Goal: Obtain resource: Obtain resource

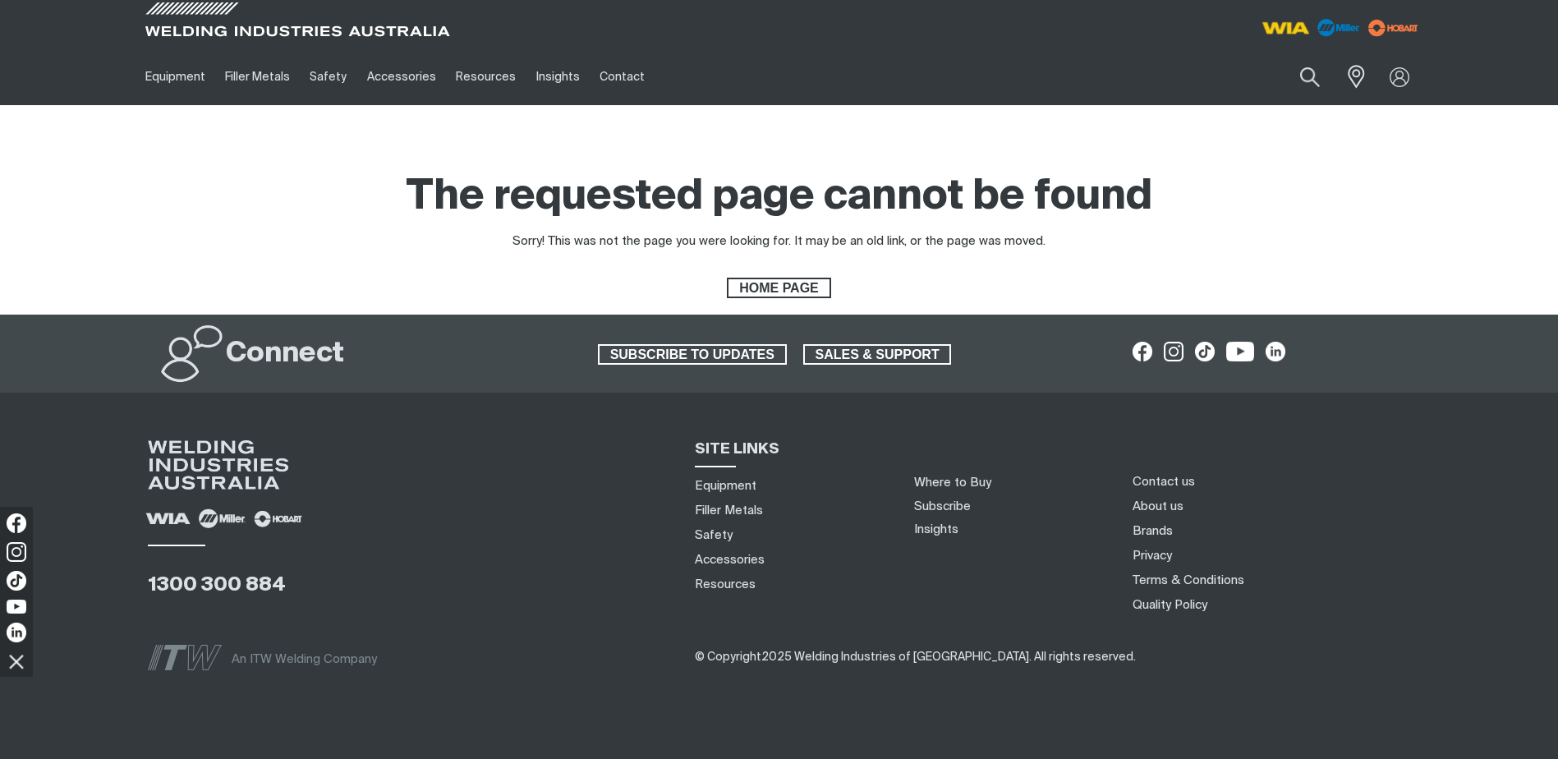
click at [1275, 22] on img at bounding box center [1285, 28] width 61 height 30
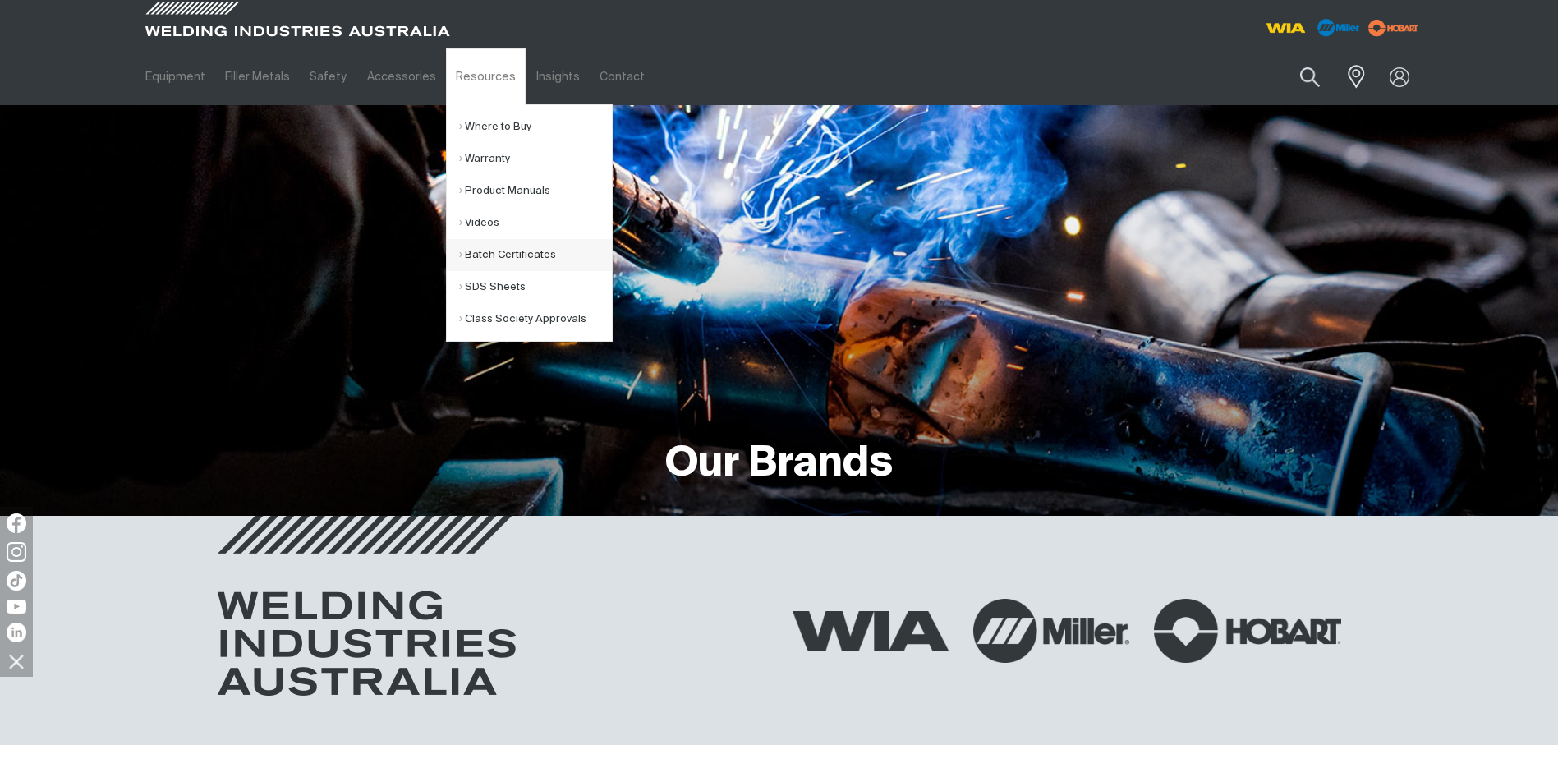
click at [517, 248] on link "Batch Certificates" at bounding box center [535, 255] width 153 height 32
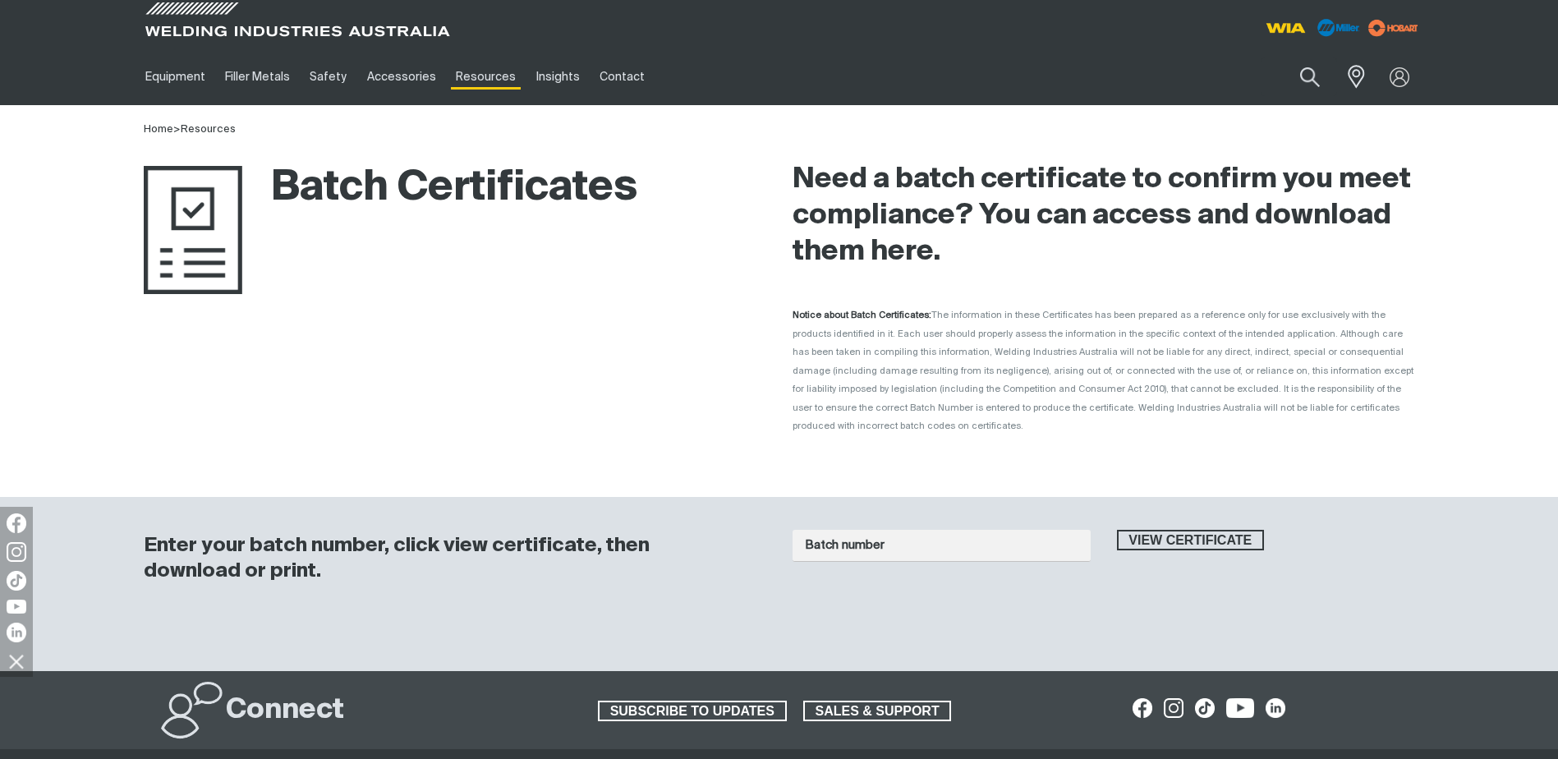
click at [855, 407] on span "The information in these Certificates has been prepared as a reference only for…" at bounding box center [1103, 370] width 621 height 120
click at [1353, 248] on h2 "Need a batch certificate to confirm you meet compliance? You can access and dow…" at bounding box center [1104, 216] width 623 height 108
click at [1020, 536] on input "Batch number" at bounding box center [942, 546] width 298 height 32
click at [1231, 530] on span "View certificate" at bounding box center [1191, 540] width 145 height 21
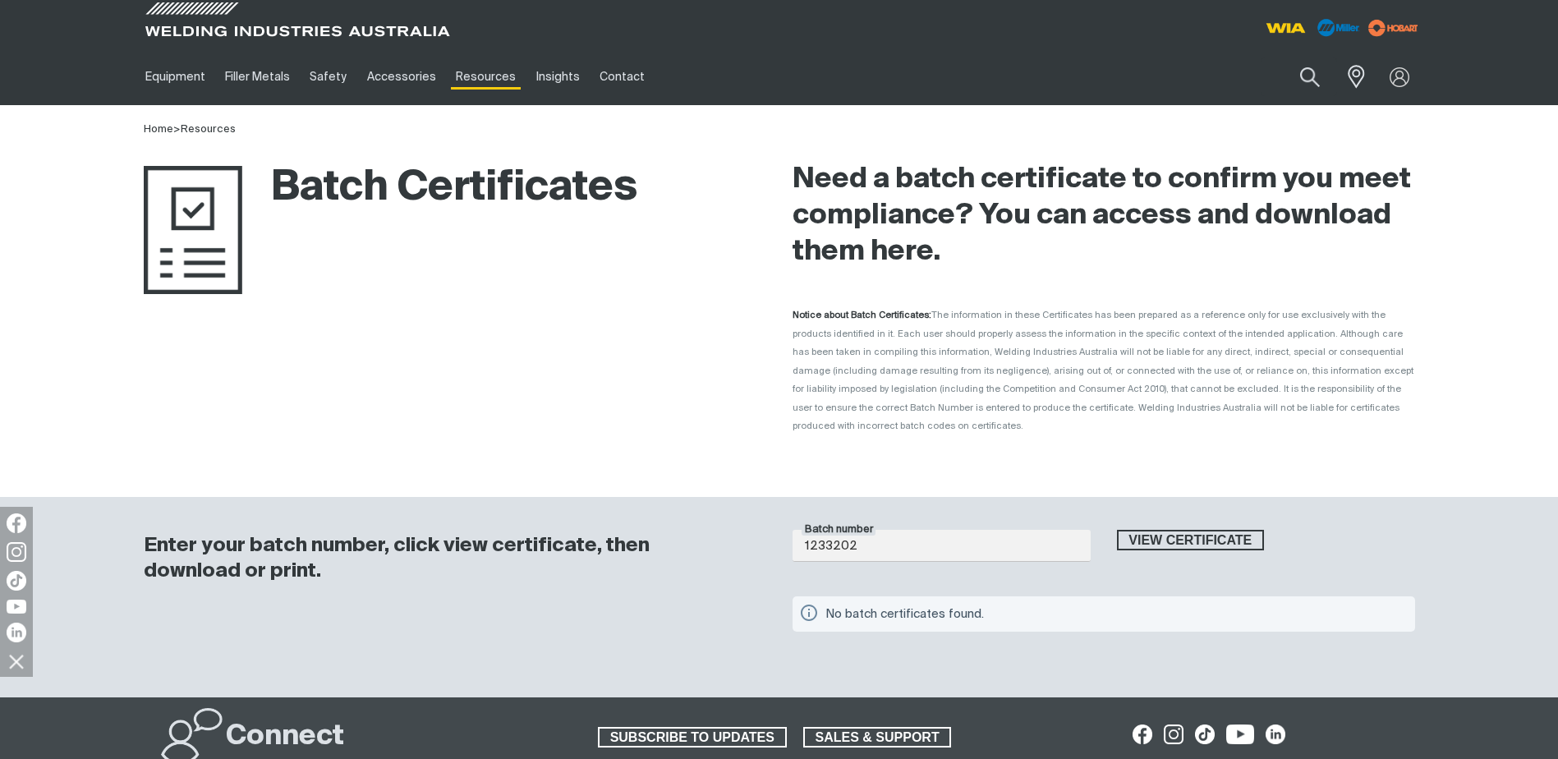
click at [963, 513] on div "Batch number 1233202 View certificate No batch certificates found." at bounding box center [1104, 581] width 623 height 136
click at [982, 544] on div "Batch number 1233202" at bounding box center [941, 555] width 324 height 51
drag, startPoint x: 982, startPoint y: 544, endPoint x: 931, endPoint y: 520, distance: 56.2
click at [931, 530] on input "1233202" at bounding box center [942, 546] width 298 height 32
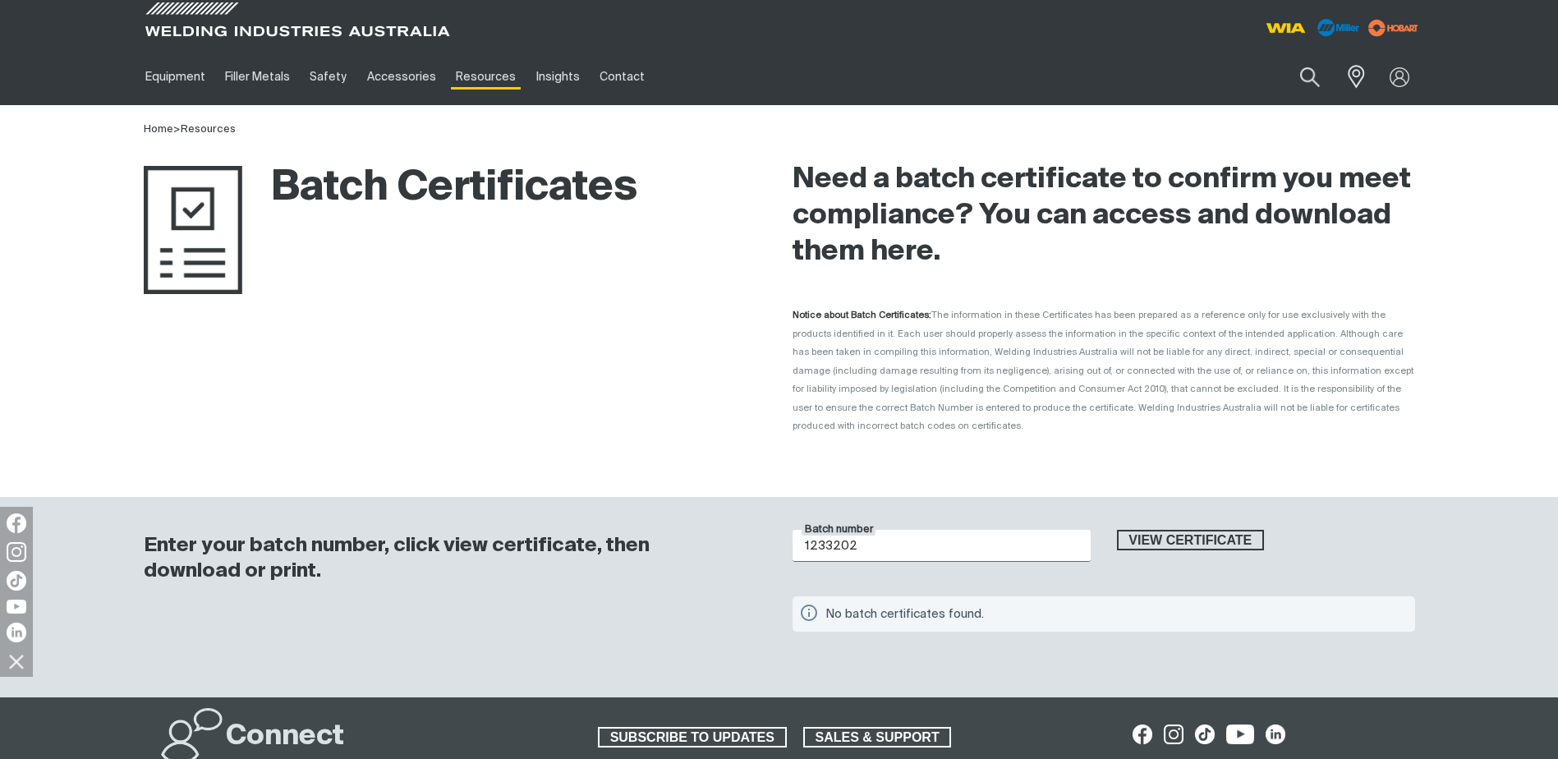
click at [926, 530] on input "1233202" at bounding box center [942, 546] width 298 height 32
click at [1218, 543] on div "View certificate" at bounding box center [1266, 555] width 324 height 51
click at [1224, 530] on span "View certificate" at bounding box center [1191, 540] width 145 height 21
click at [893, 530] on input "1233202" at bounding box center [942, 546] width 298 height 32
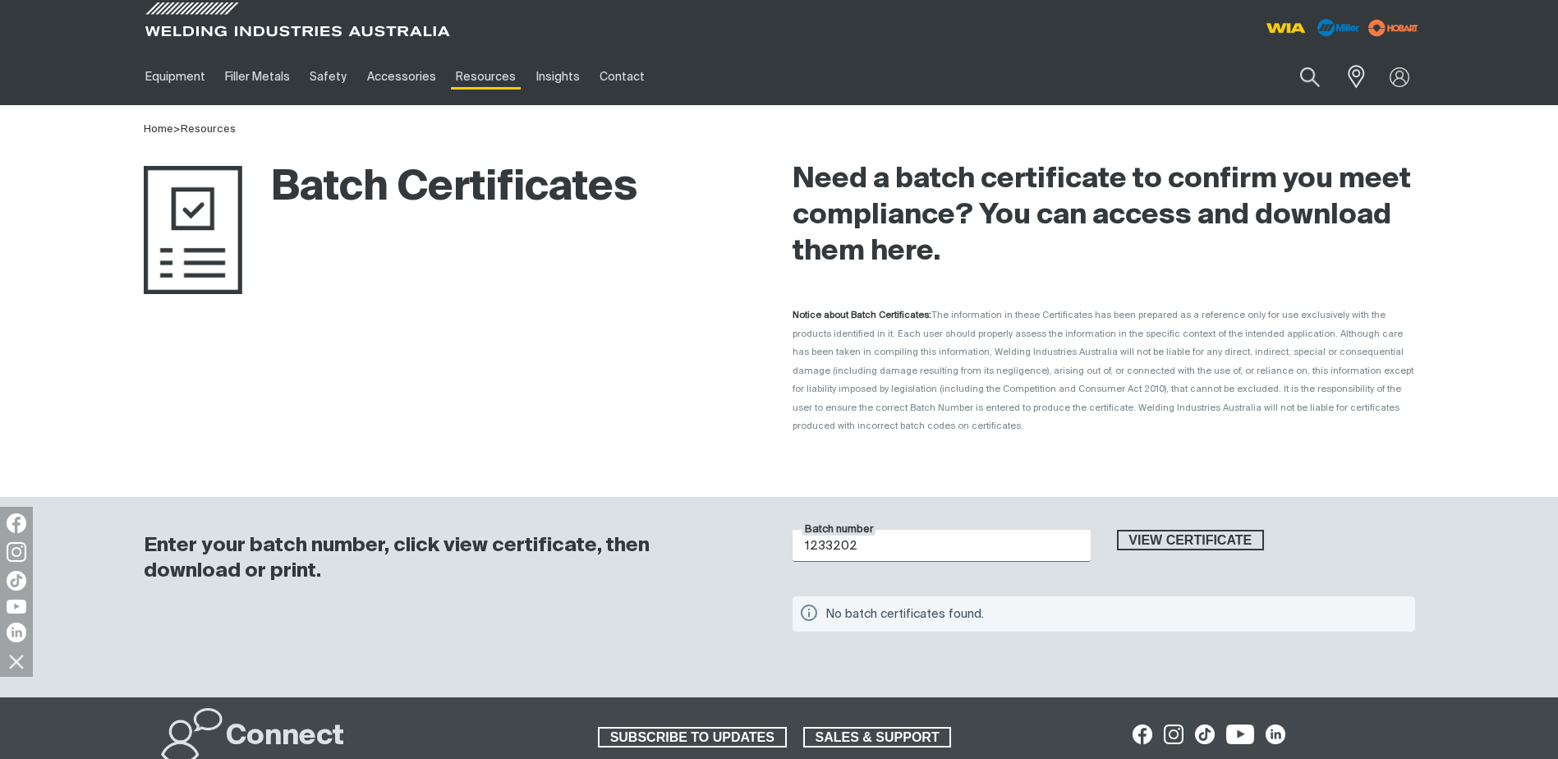
drag, startPoint x: 893, startPoint y: 524, endPoint x: 884, endPoint y: 526, distance: 9.4
click at [884, 530] on input "1233202" at bounding box center [942, 546] width 298 height 32
click at [1176, 532] on div "View certificate" at bounding box center [1266, 555] width 324 height 51
click at [1176, 530] on span "View certificate" at bounding box center [1191, 540] width 145 height 21
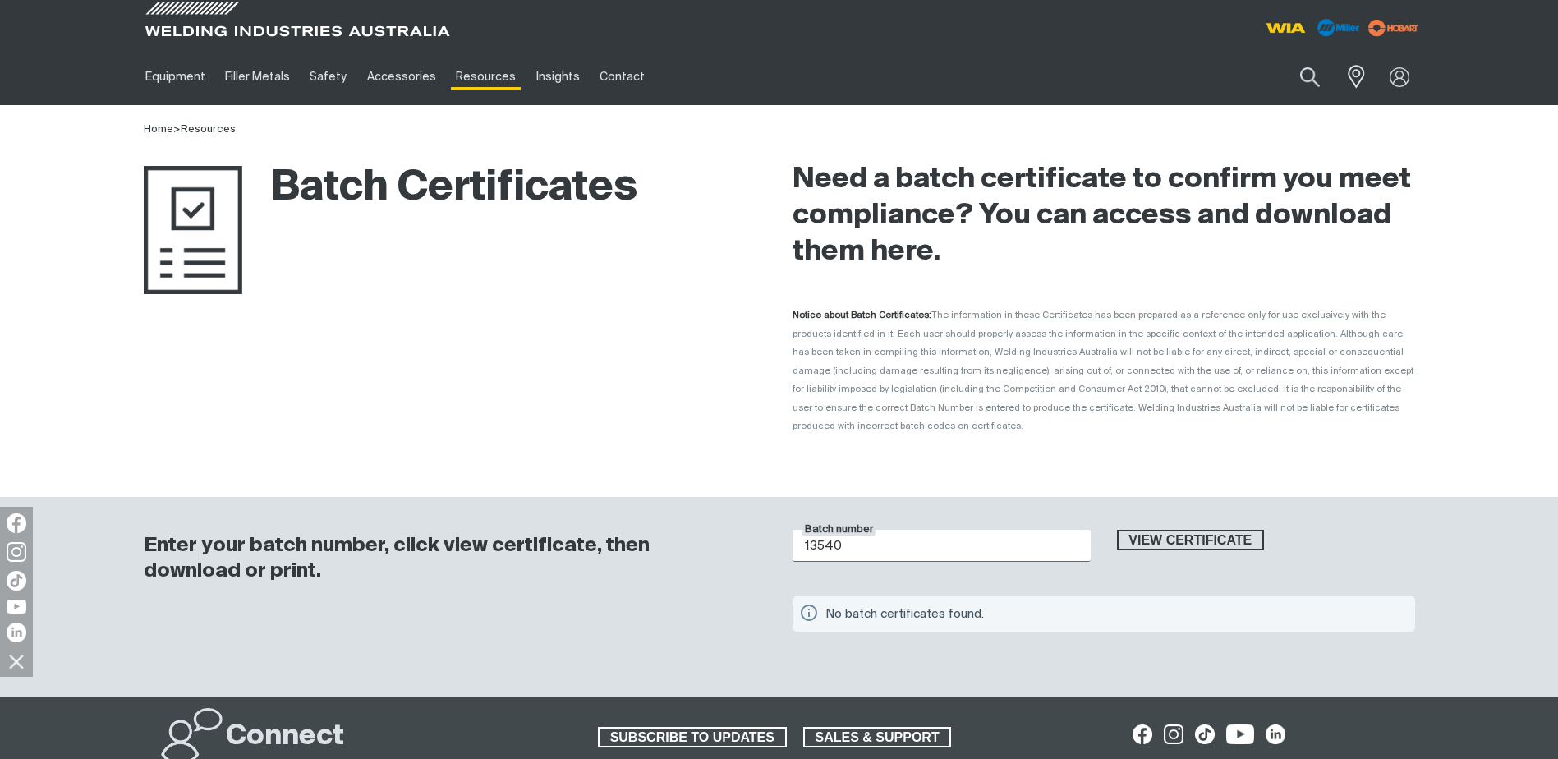
click at [820, 530] on input "13540" at bounding box center [942, 546] width 298 height 32
drag, startPoint x: 808, startPoint y: 529, endPoint x: 981, endPoint y: 508, distance: 173.7
click at [978, 513] on div "Batch number 13540 View certificate No batch certificates found." at bounding box center [1104, 581] width 623 height 136
drag, startPoint x: 972, startPoint y: 516, endPoint x: 683, endPoint y: 522, distance: 289.2
click at [687, 522] on div "Enter your batch number, click view certificate, then download or print. Batch …" at bounding box center [779, 597] width 1314 height 201
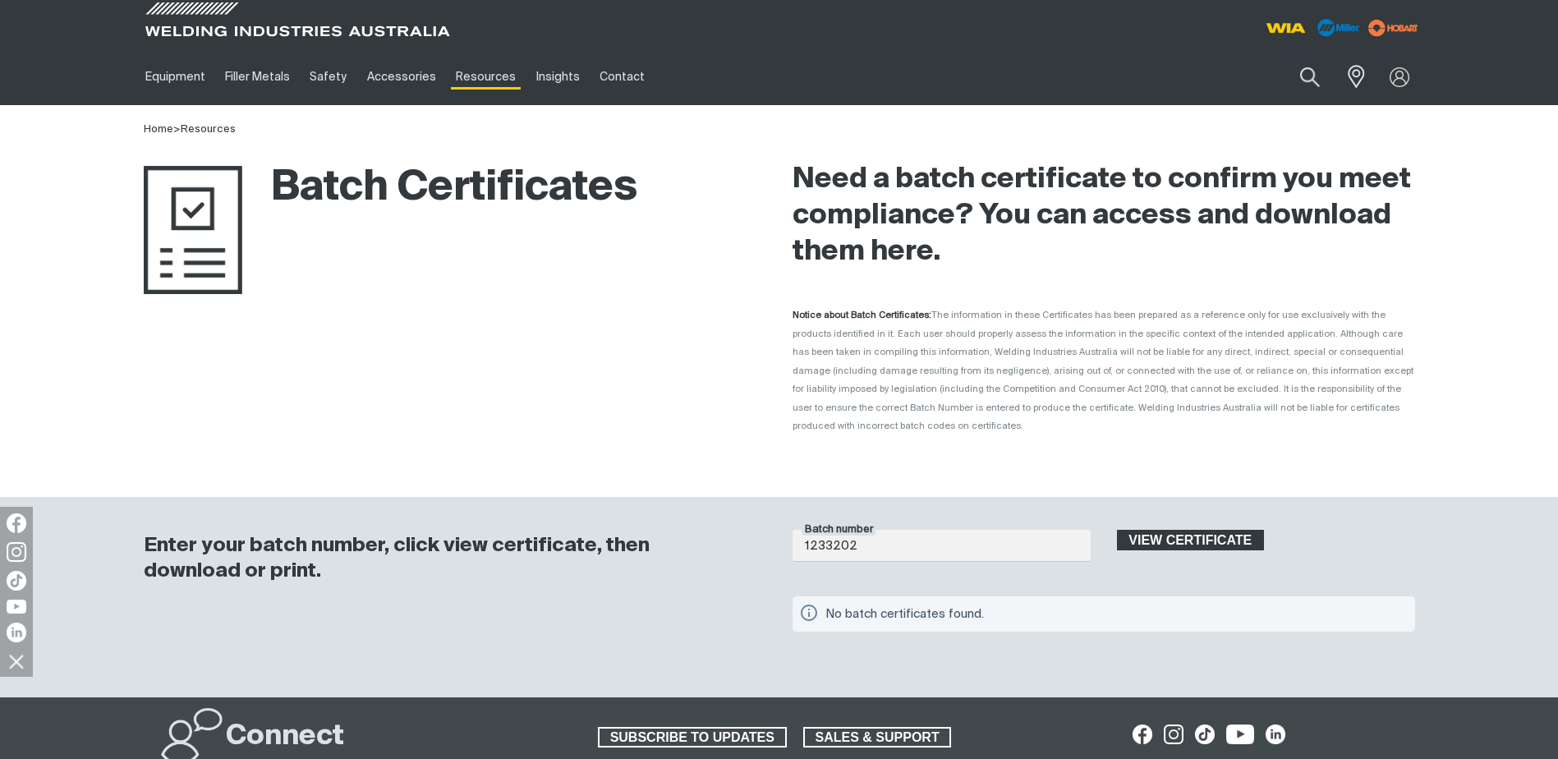
click at [1150, 530] on span "View certificate" at bounding box center [1191, 540] width 145 height 21
click at [816, 530] on input "1233202" at bounding box center [942, 546] width 298 height 32
click at [809, 530] on input "1233202" at bounding box center [942, 546] width 298 height 32
click at [1117, 530] on button "View certificate" at bounding box center [1191, 540] width 148 height 21
click at [887, 530] on input "1233202" at bounding box center [942, 546] width 298 height 32
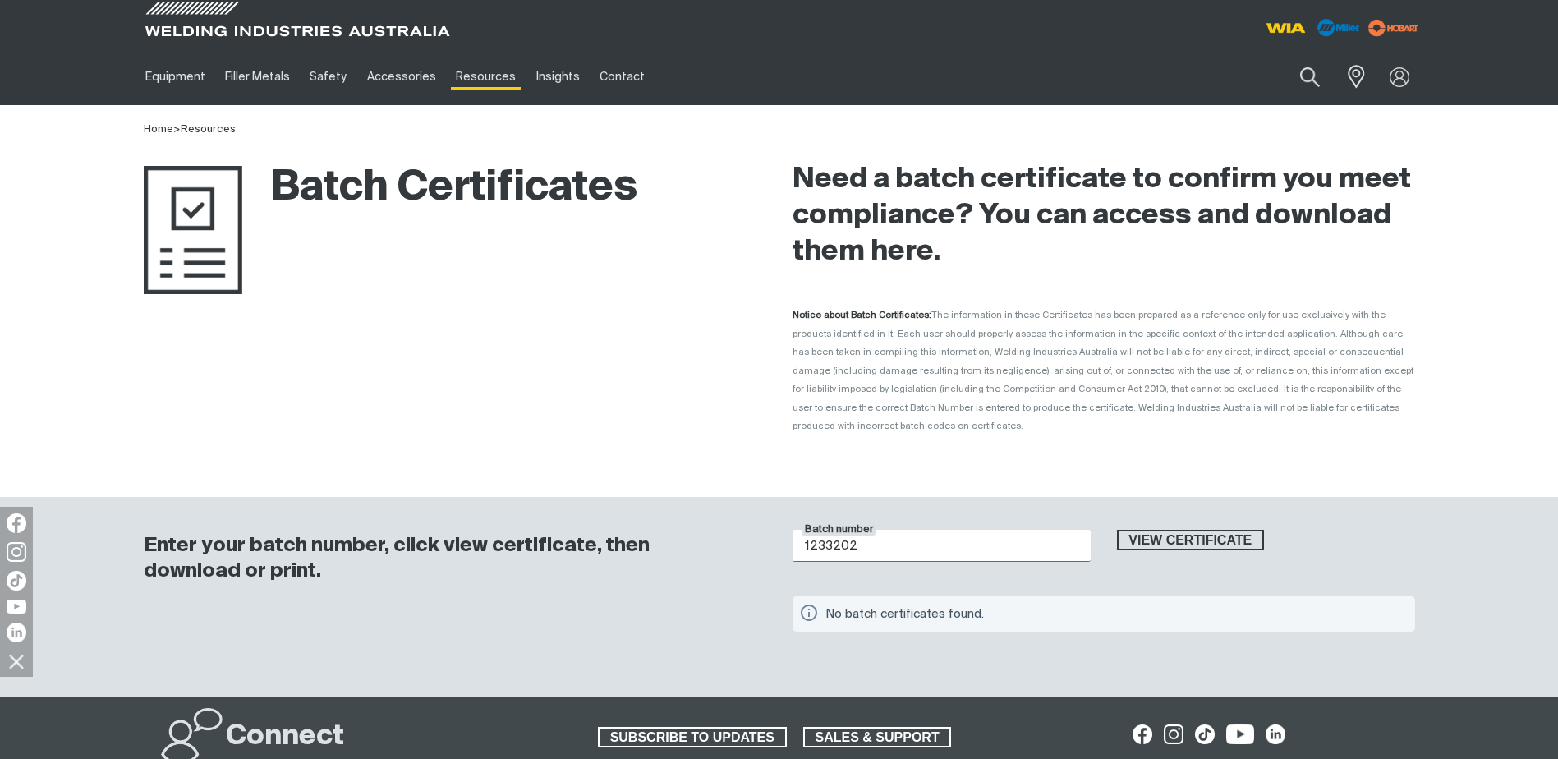
type input "1233202"
click at [869, 530] on input "1233202" at bounding box center [942, 546] width 298 height 32
drag, startPoint x: 903, startPoint y: 523, endPoint x: 416, endPoint y: 540, distance: 488.2
click at [416, 540] on div "Enter your batch number, click view certificate, then download or print. Batch …" at bounding box center [779, 597] width 1314 height 201
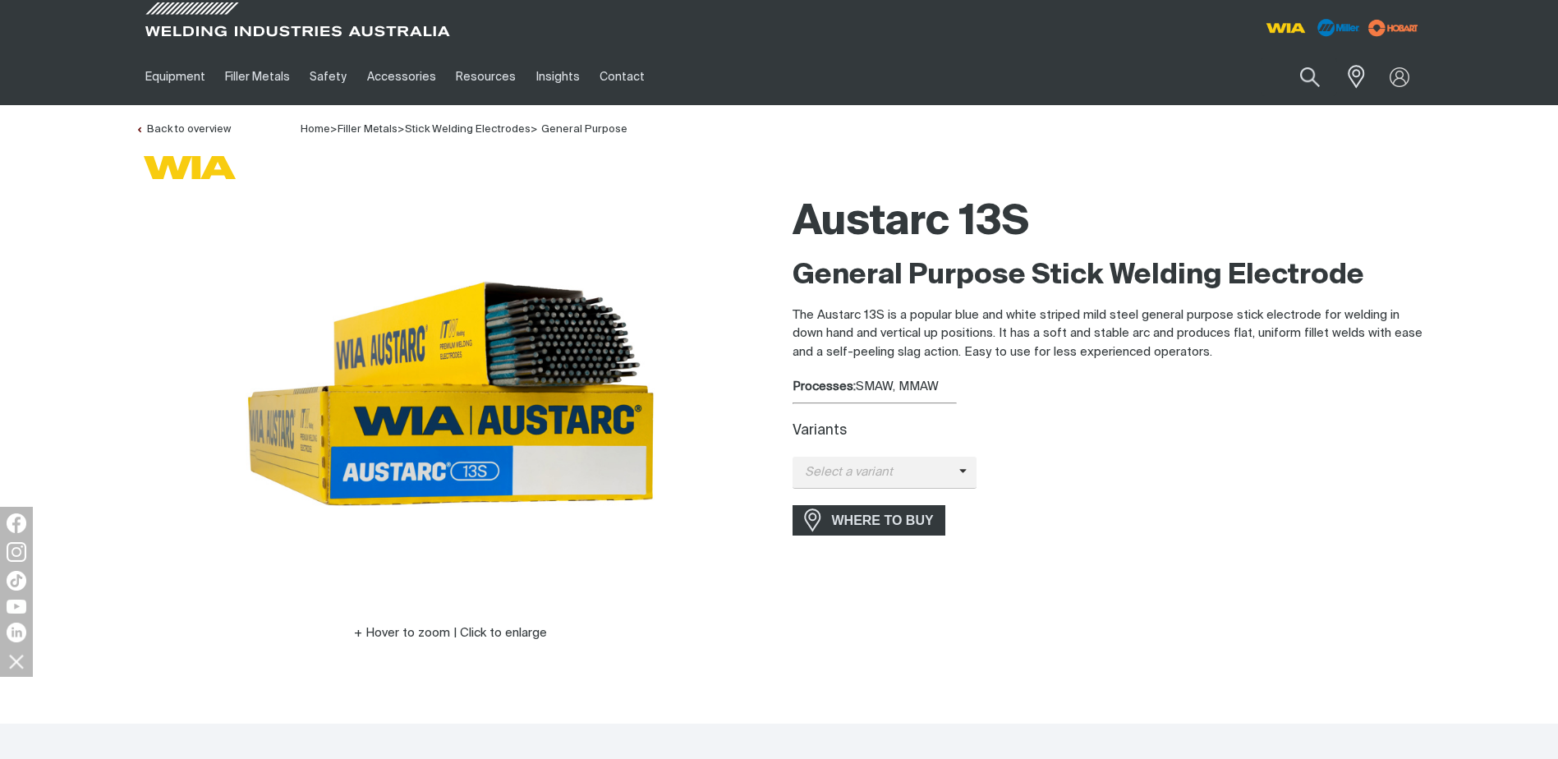
click at [913, 415] on div "Variants Select a variant Austarc 13S - 2.5mm Austarc 13S - 3.2mm Austarc 13S -…" at bounding box center [1108, 452] width 631 height 74
click at [940, 451] on div "Variants Select a variant Austarc 13S - 2.5mm Austarc 13S - 3.2mm Austarc 13S -…" at bounding box center [1108, 456] width 631 height 66
click at [948, 472] on span "Select a variant" at bounding box center [876, 472] width 167 height 19
click at [920, 554] on span "Austarc 13S - 4.0mm" at bounding box center [885, 550] width 185 height 25
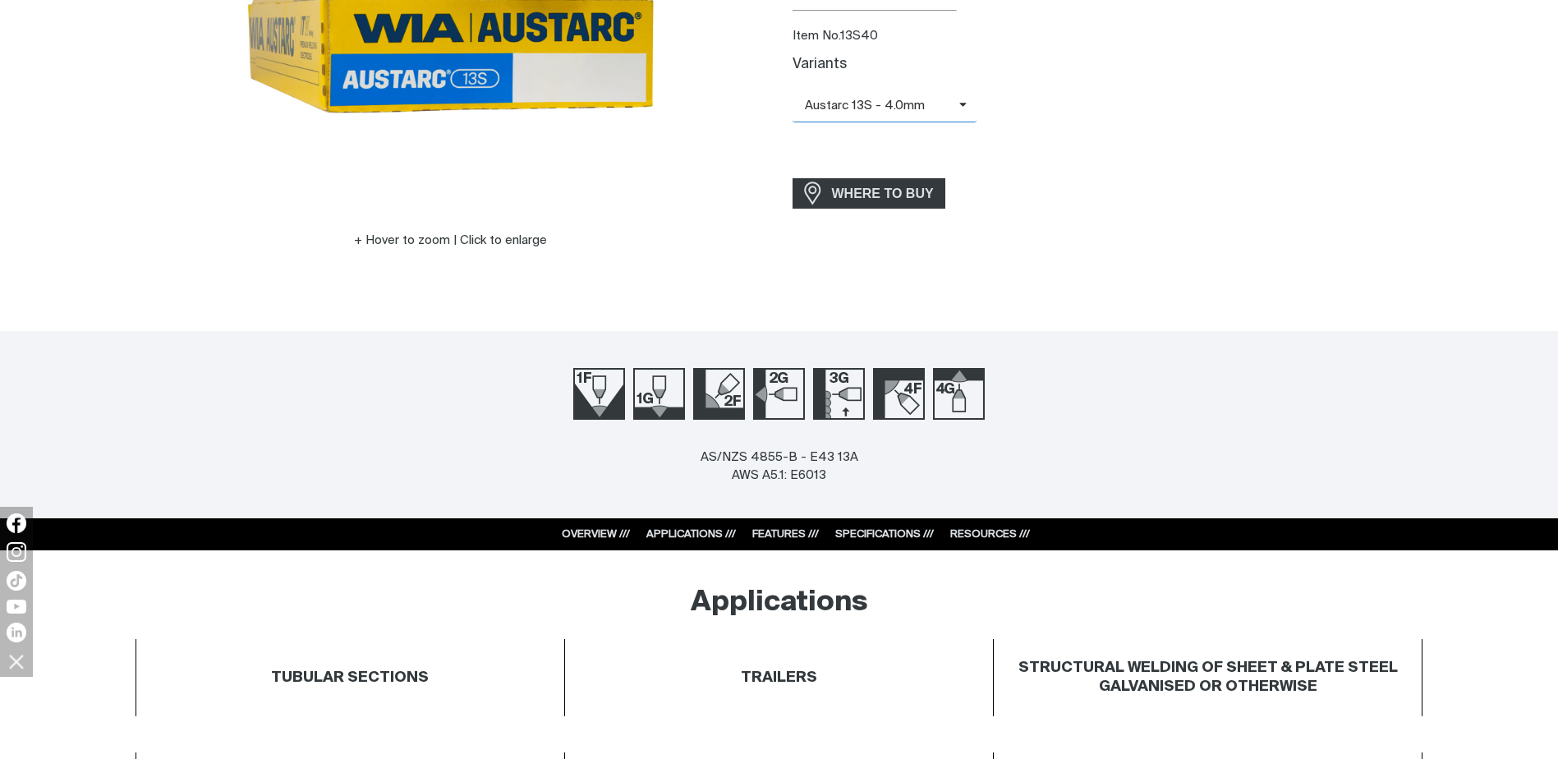
scroll to position [411, 0]
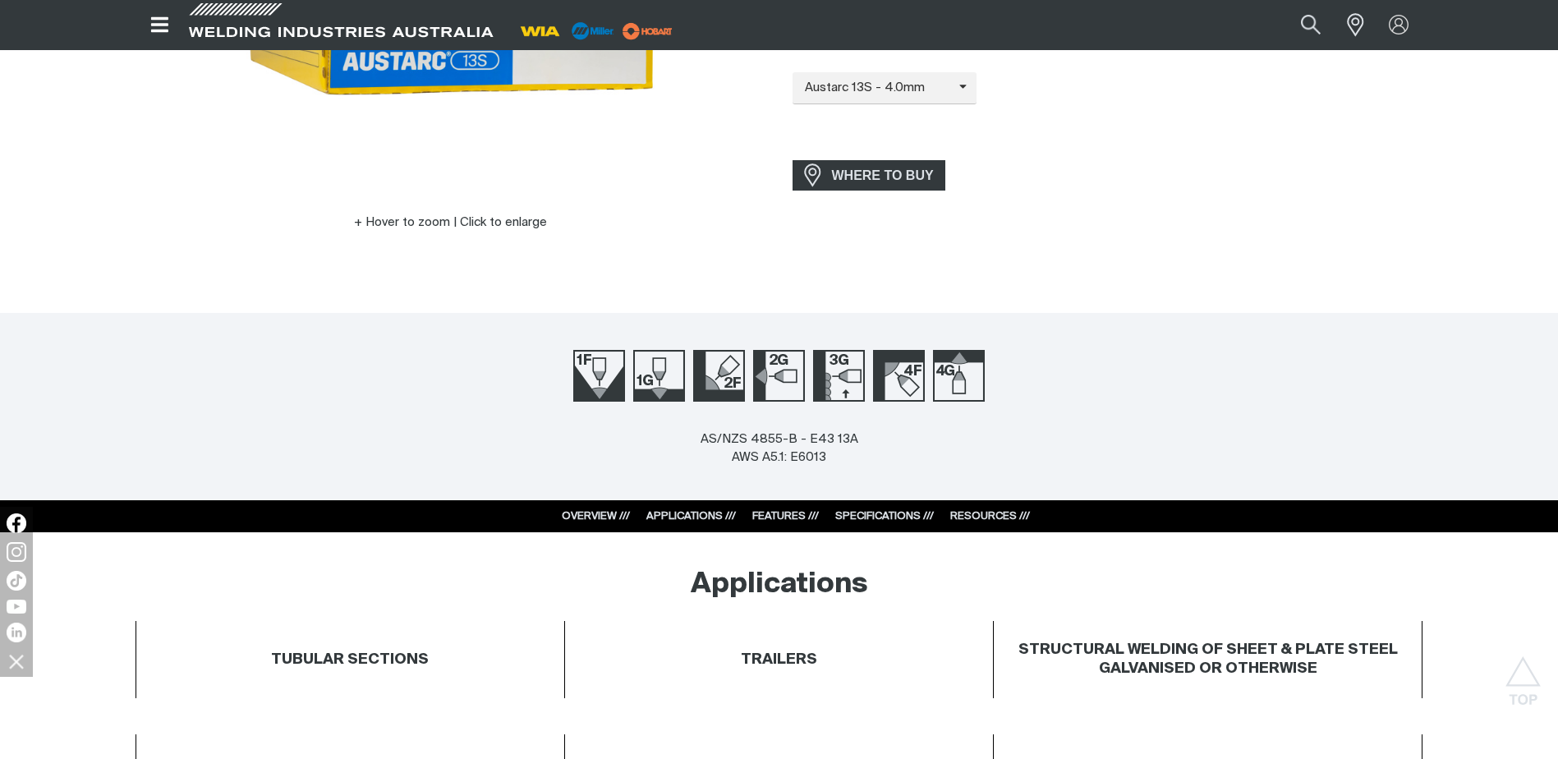
click at [965, 518] on link "RESOURCES ///" at bounding box center [990, 516] width 80 height 11
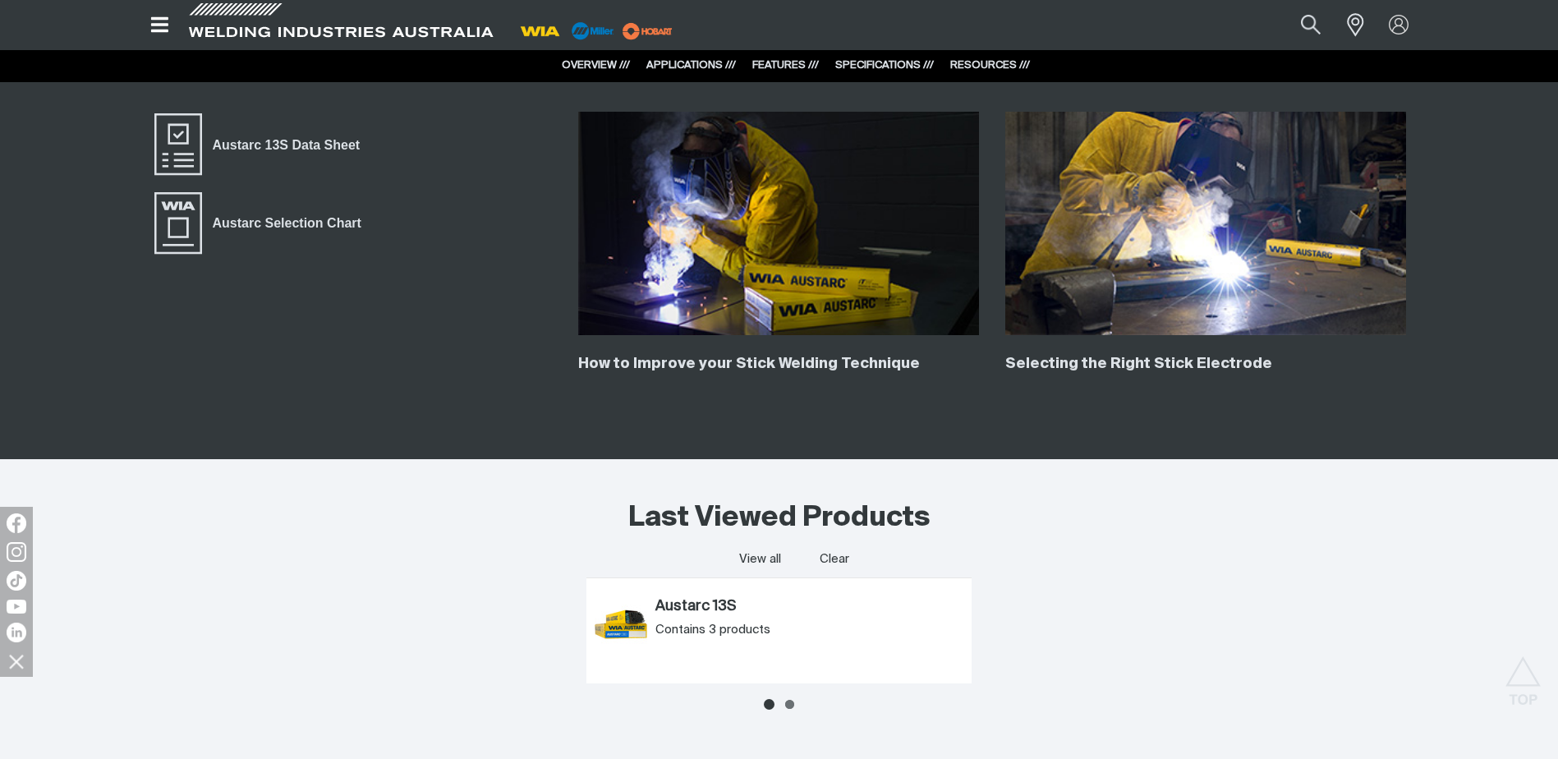
scroll to position [3238, 0]
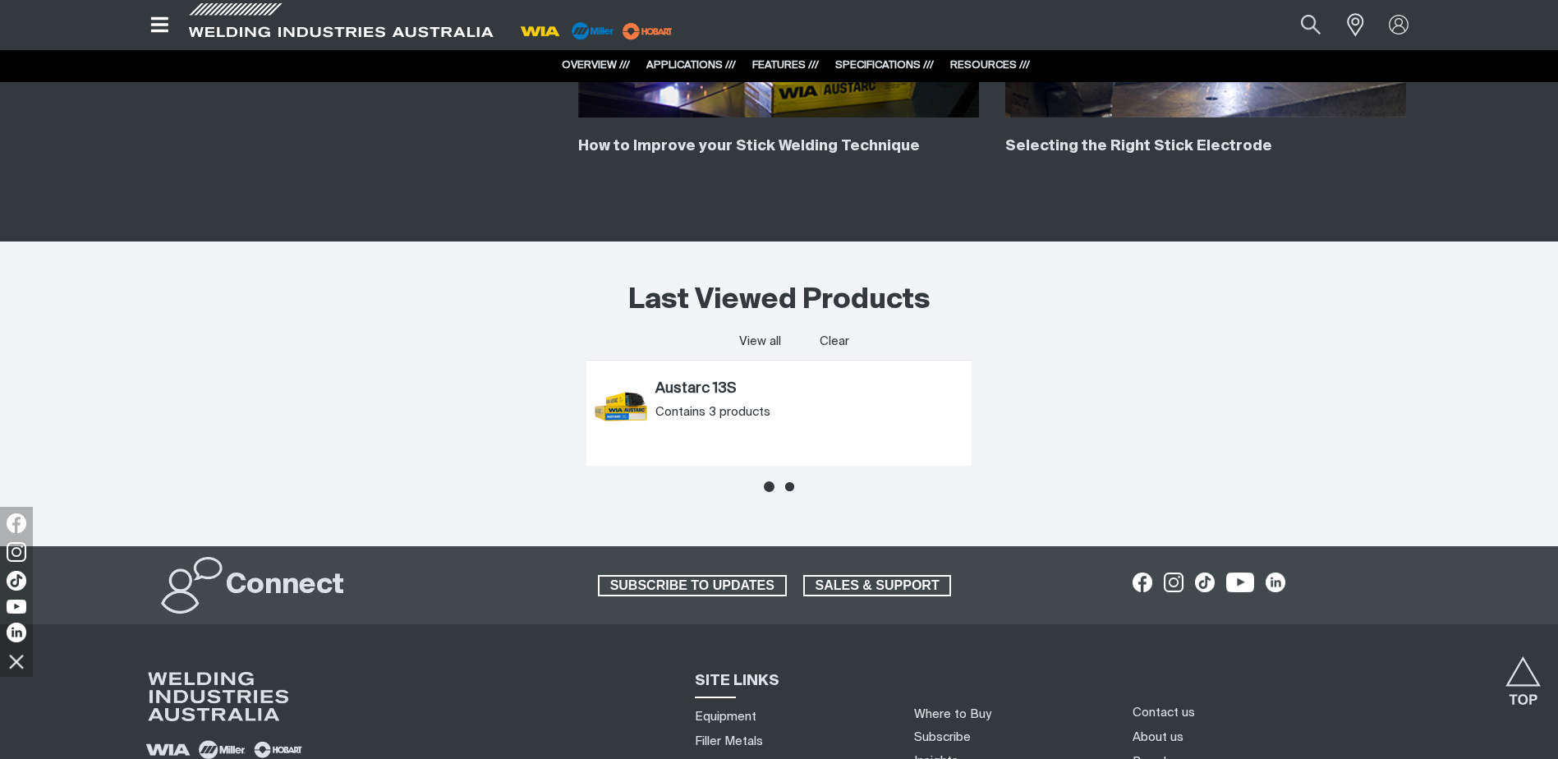
click at [791, 485] on icon at bounding box center [789, 486] width 9 height 9
click at [762, 485] on ul at bounding box center [779, 487] width 386 height 26
click at [765, 485] on icon at bounding box center [769, 486] width 9 height 9
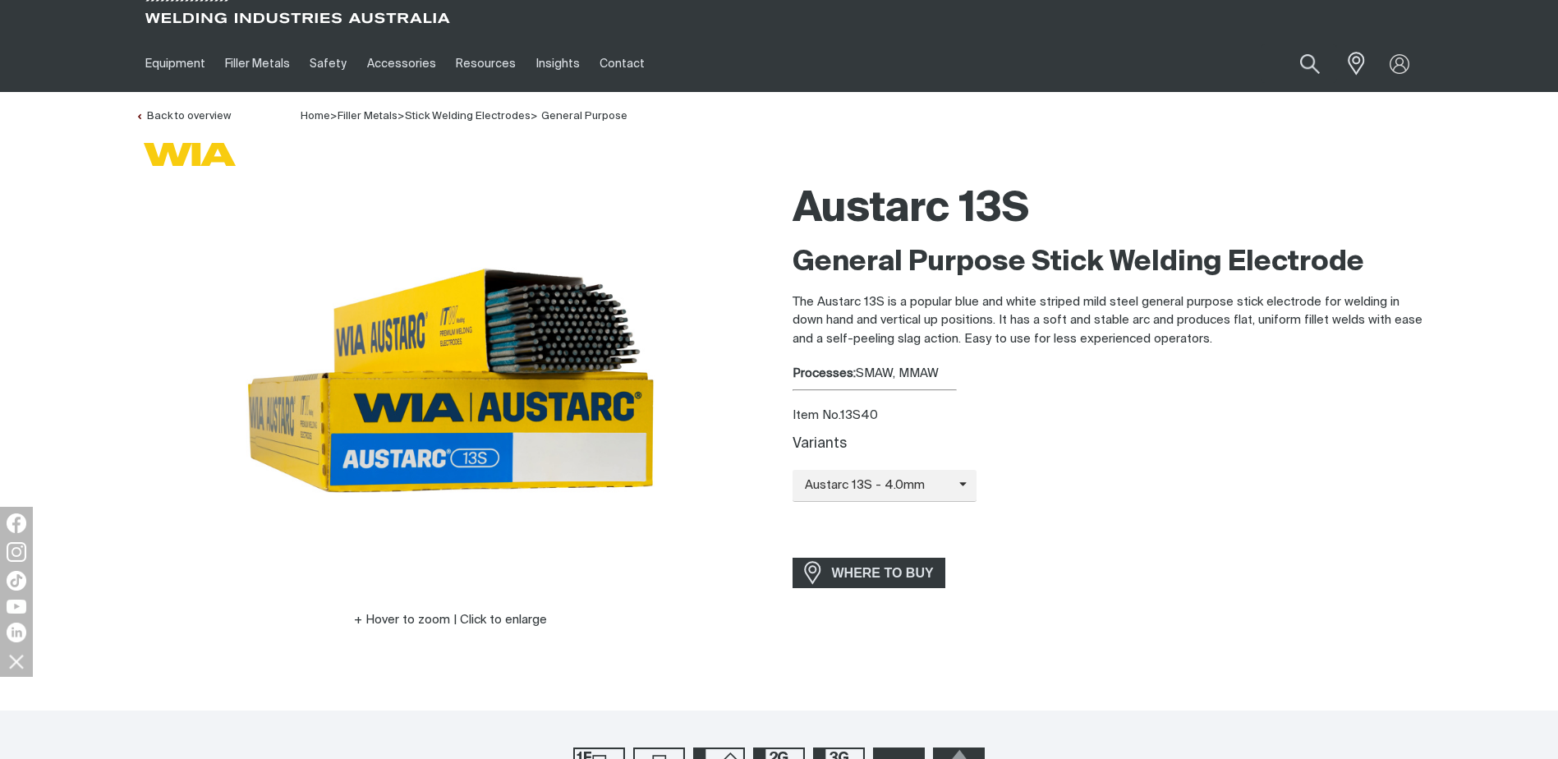
scroll to position [0, 0]
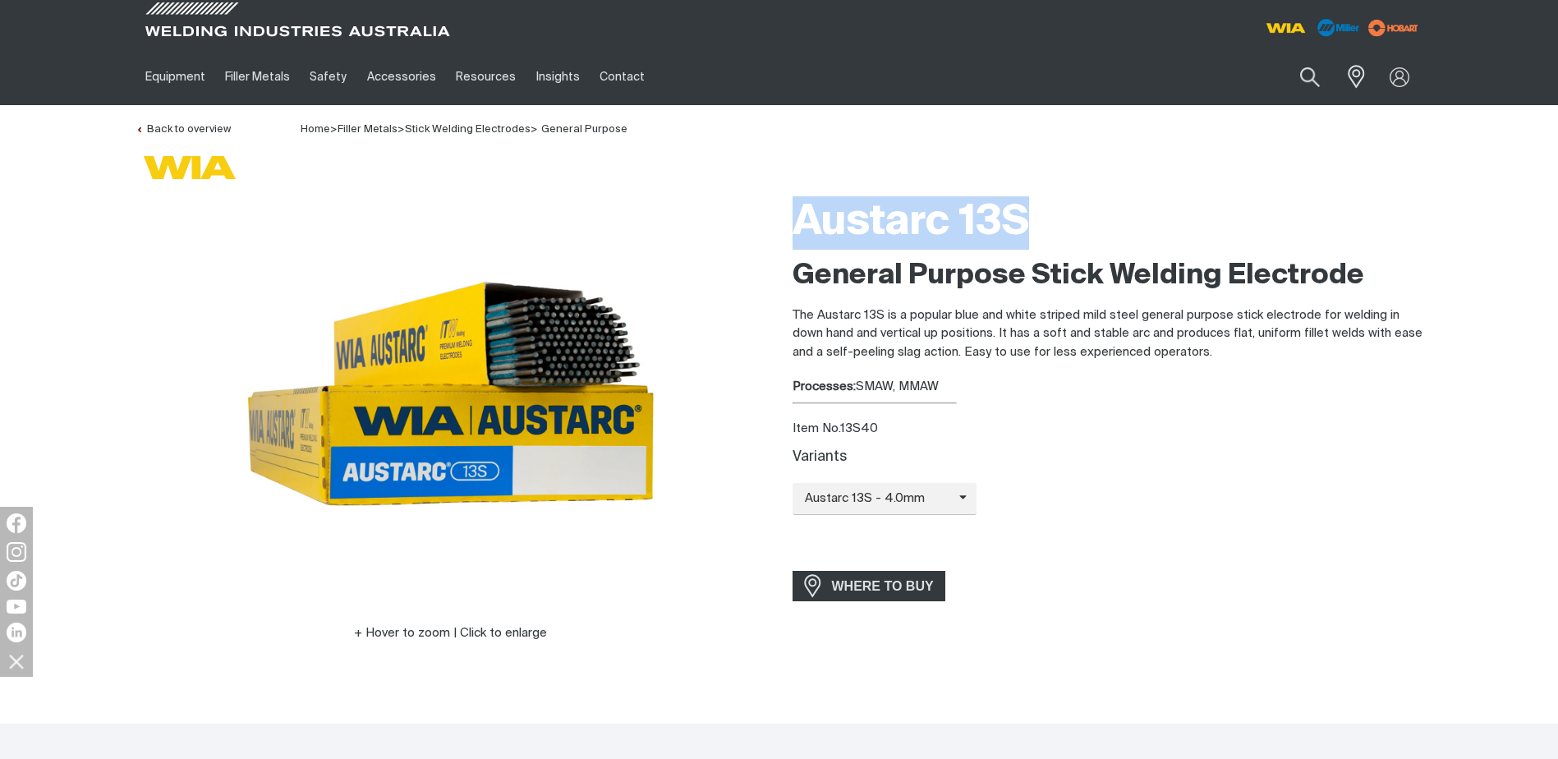
drag, startPoint x: 798, startPoint y: 210, endPoint x: 1028, endPoint y: 233, distance: 231.1
click at [1028, 233] on h1 "Austarc 13S" at bounding box center [1108, 222] width 631 height 53
drag, startPoint x: 1028, startPoint y: 233, endPoint x: 1005, endPoint y: 232, distance: 23.0
copy h1 "Austarc 13S"
click at [648, 134] on link "Customer Support" at bounding box center [679, 127] width 153 height 32
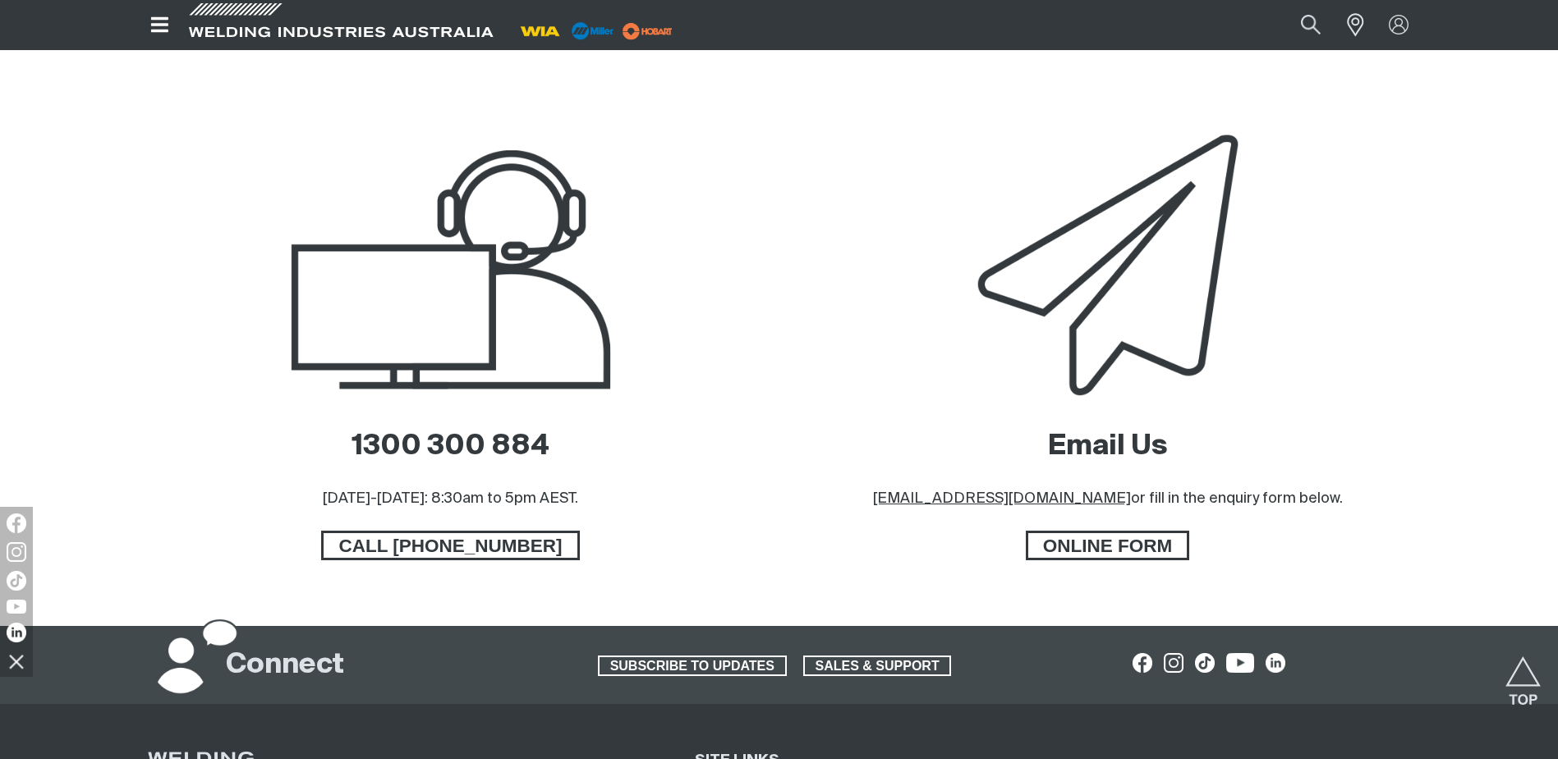
scroll to position [739, 0]
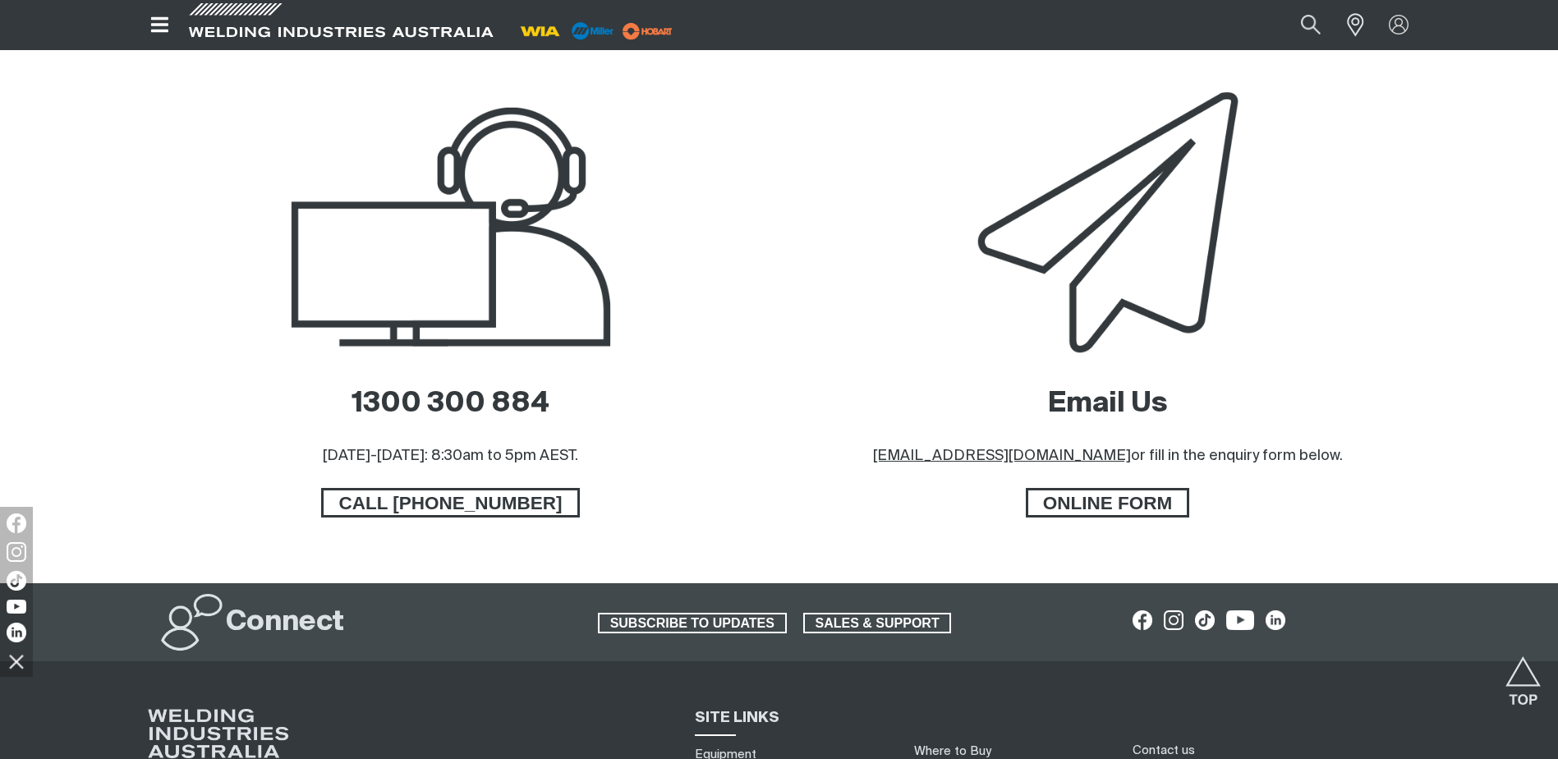
click at [1046, 521] on div "Email Us [EMAIL_ADDRESS][DOMAIN_NAME] or fill in the enquiry form below. ONLINE…" at bounding box center [1108, 334] width 631 height 499
click at [1056, 504] on span "ONLINE FORM" at bounding box center [1107, 503] width 159 height 30
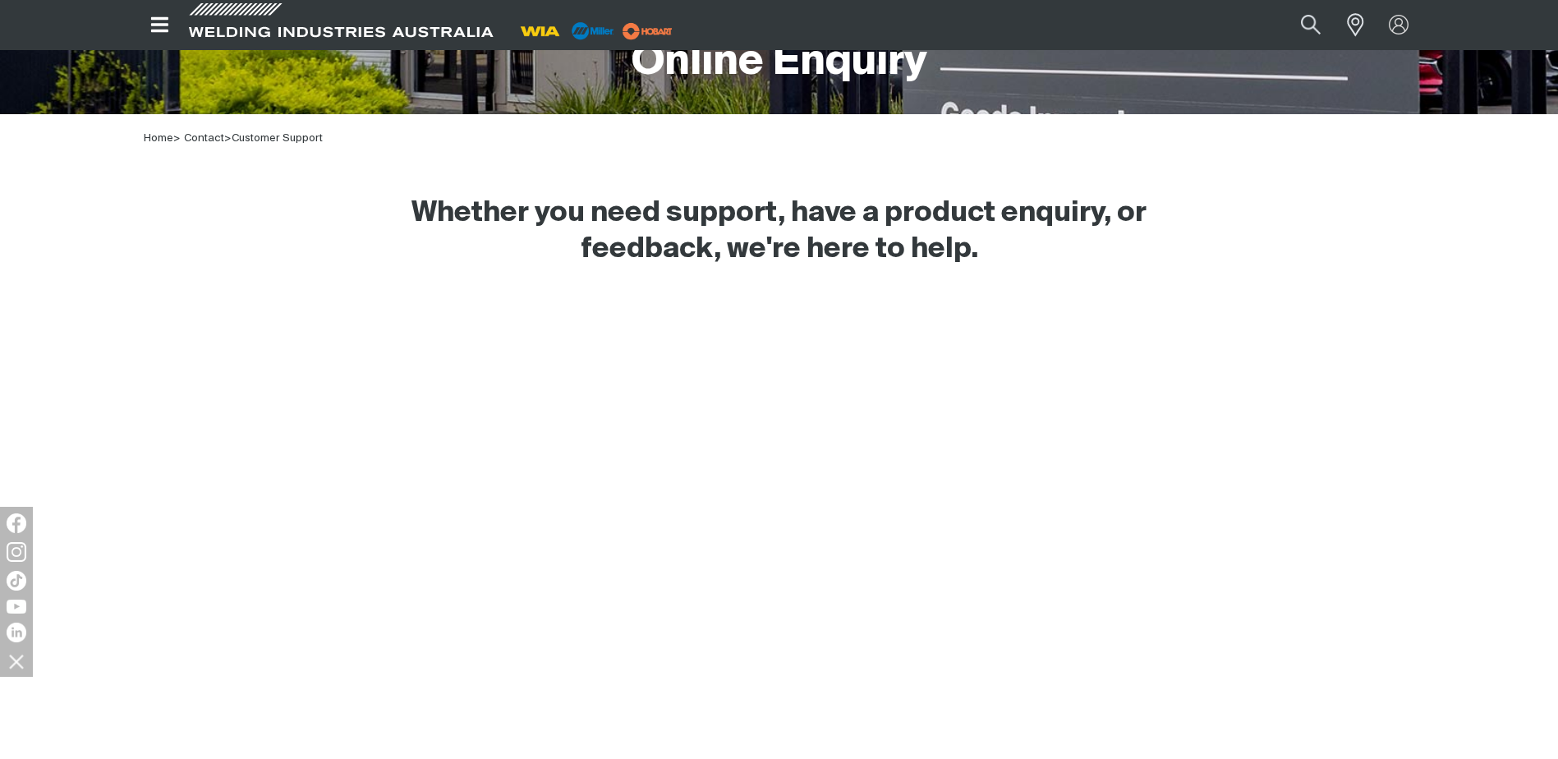
scroll to position [493, 0]
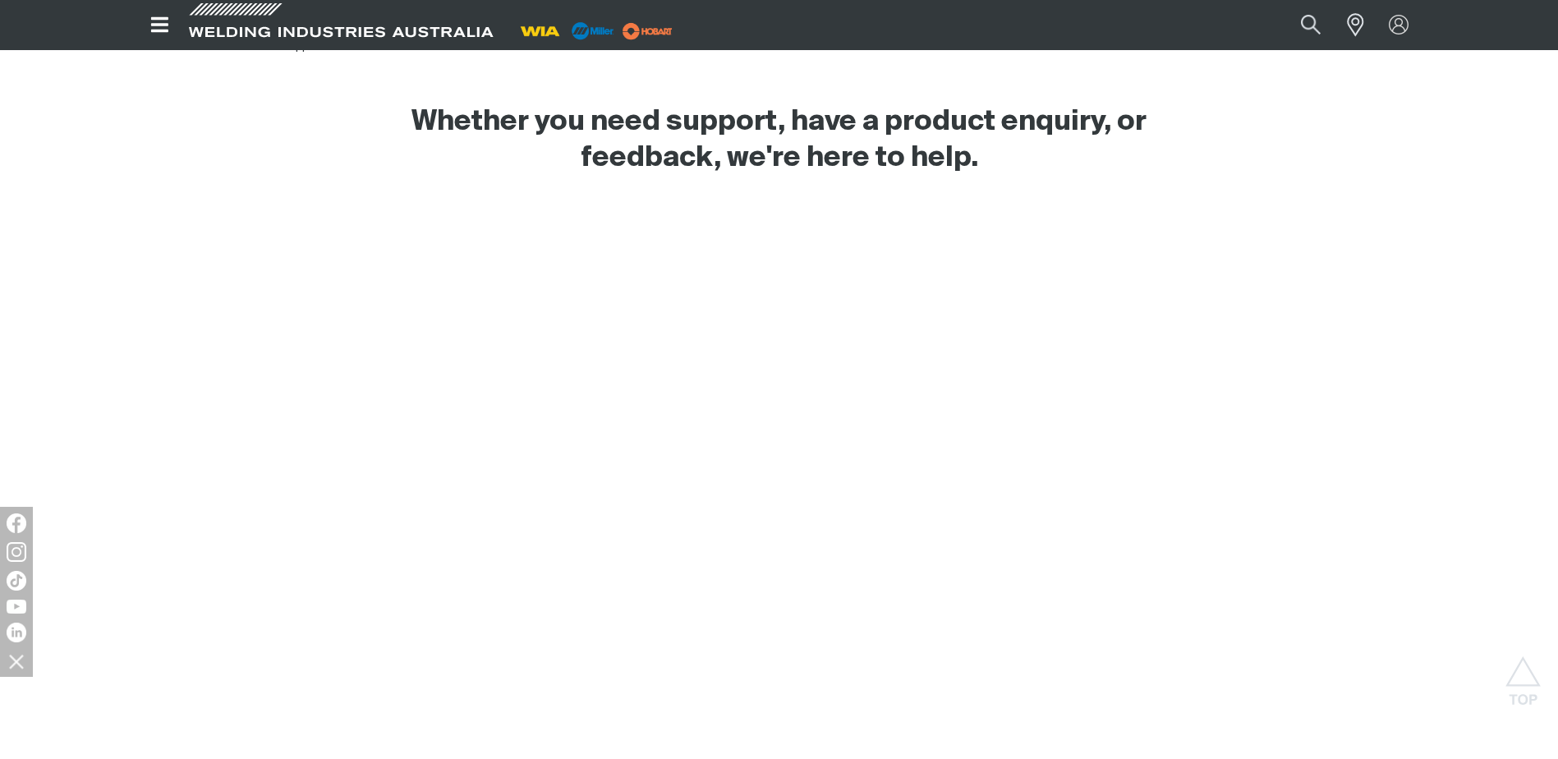
drag, startPoint x: 1108, startPoint y: 494, endPoint x: 1173, endPoint y: 296, distance: 207.5
click at [1173, 296] on div "<script src="//[DOMAIN_NAME][URL][DOMAIN_NAME]"></script>" at bounding box center [780, 638] width 1288 height 828
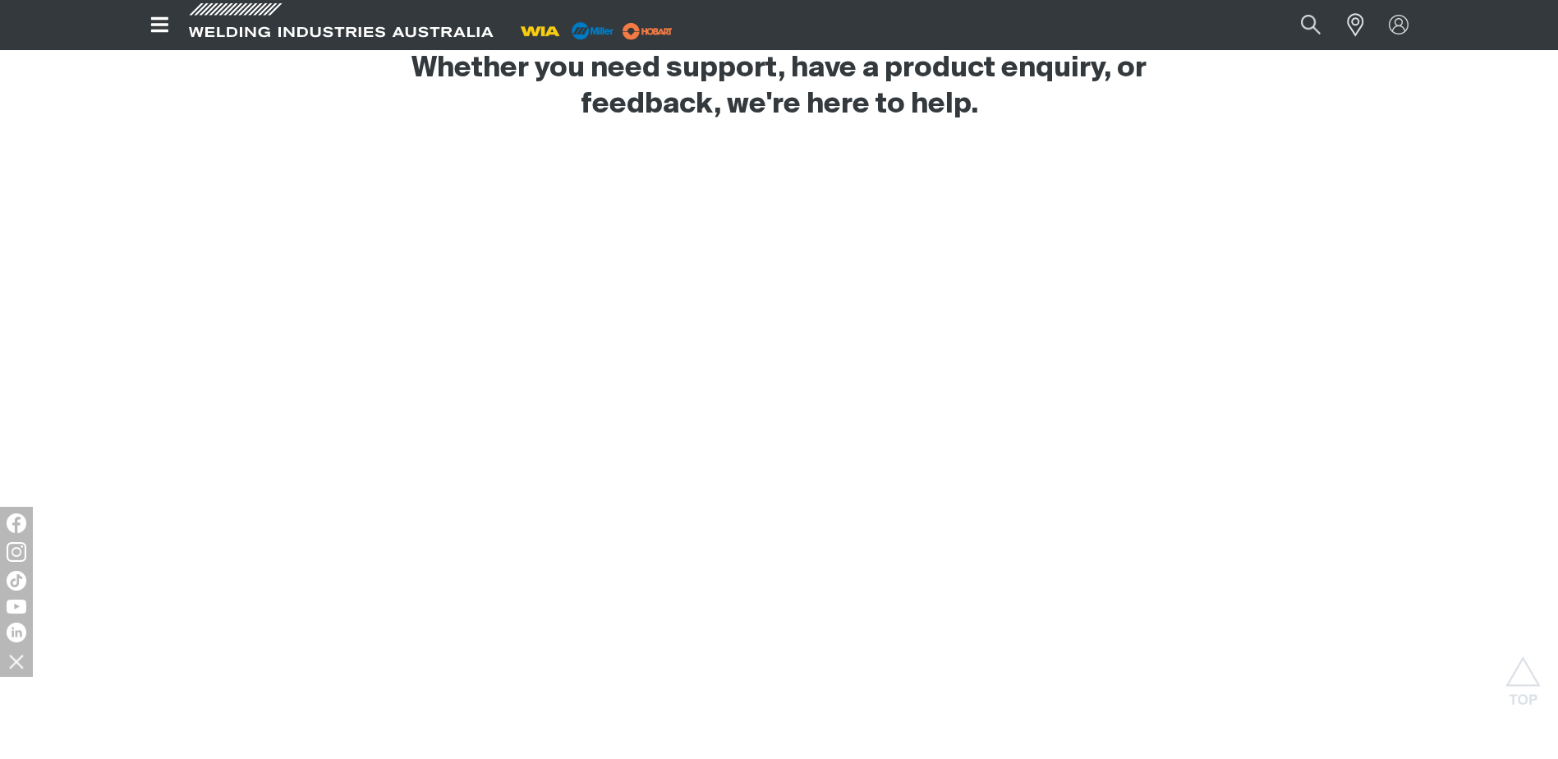
scroll to position [575, 0]
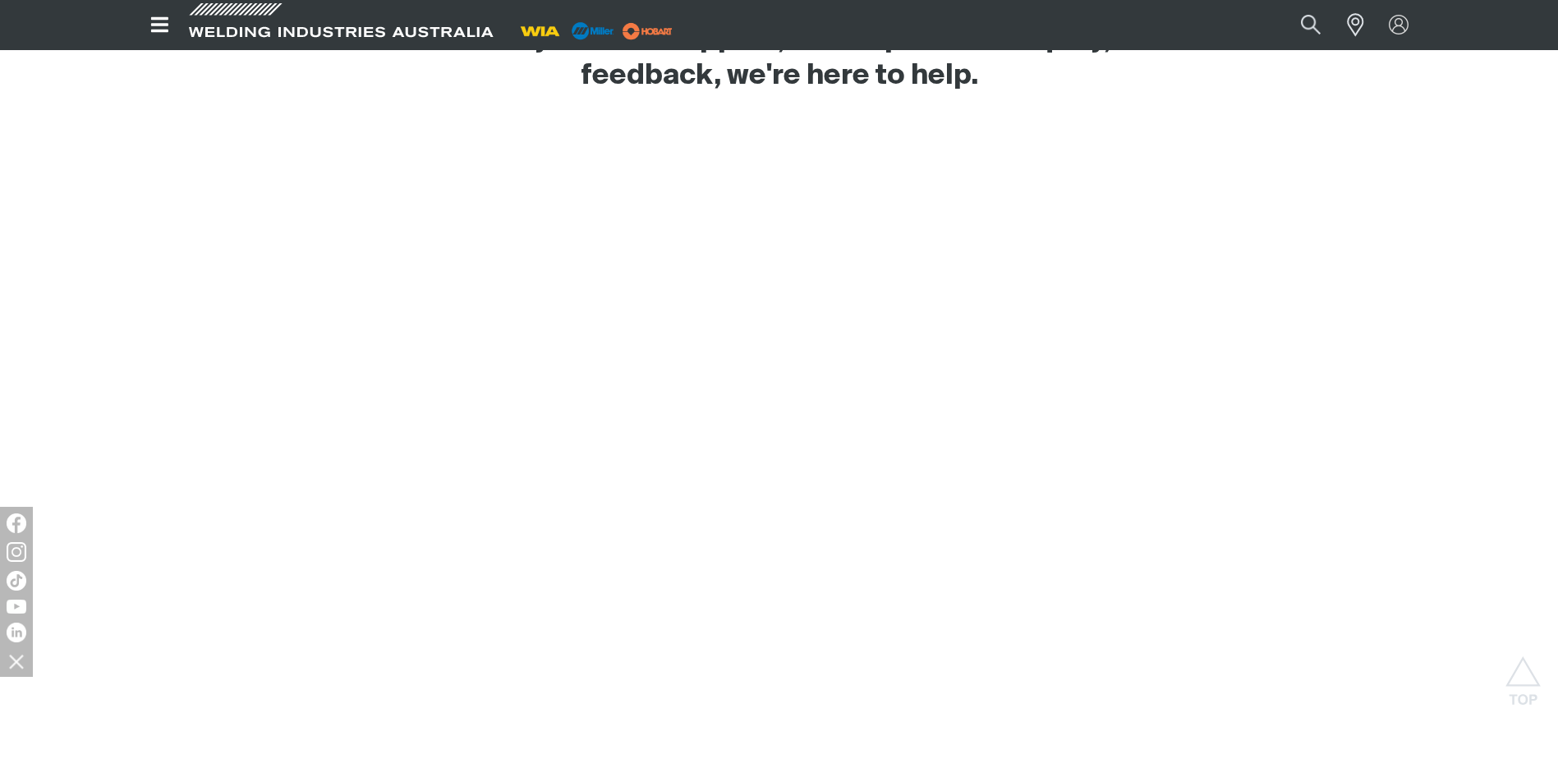
click at [284, 365] on div "<script src="//[DOMAIN_NAME][URL][DOMAIN_NAME]"></script>" at bounding box center [780, 556] width 1288 height 828
